Goal: Complete application form

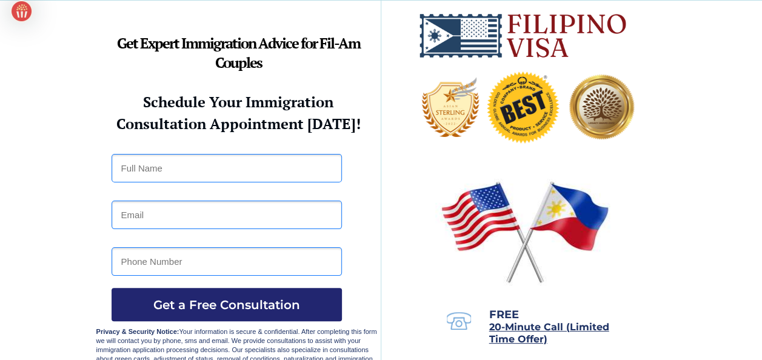
click at [192, 171] on input "text" at bounding box center [227, 168] width 230 height 28
type input "[PERSON_NAME]"
type input "[EMAIL_ADDRESS][DOMAIN_NAME]"
type input "12019054304"
click at [204, 304] on span "Get a Free Consultation" at bounding box center [227, 305] width 230 height 15
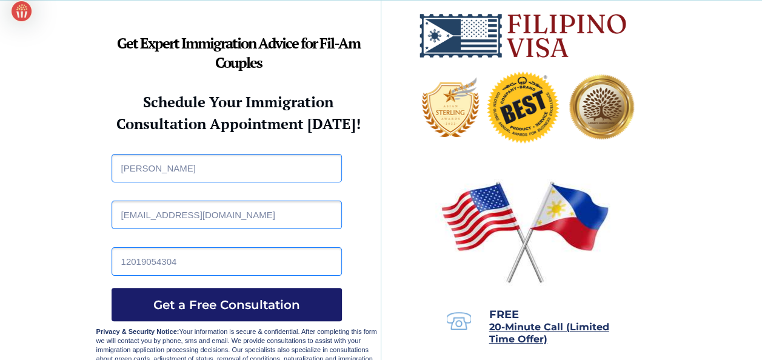
click at [204, 304] on span "Get a Free Consultation" at bounding box center [227, 305] width 230 height 15
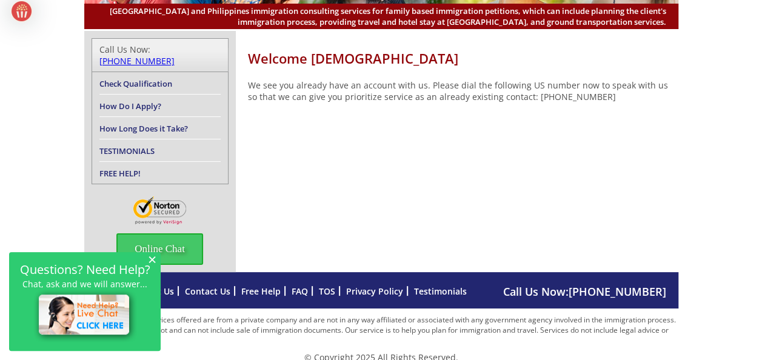
scroll to position [124, 0]
